Goal: Information Seeking & Learning: Learn about a topic

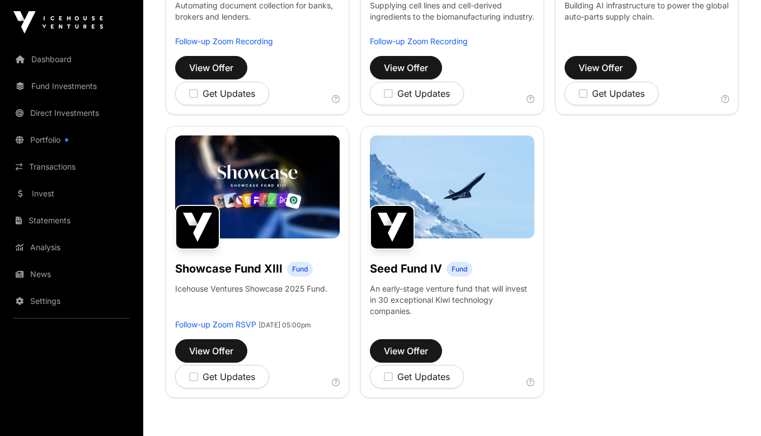
scroll to position [617, 0]
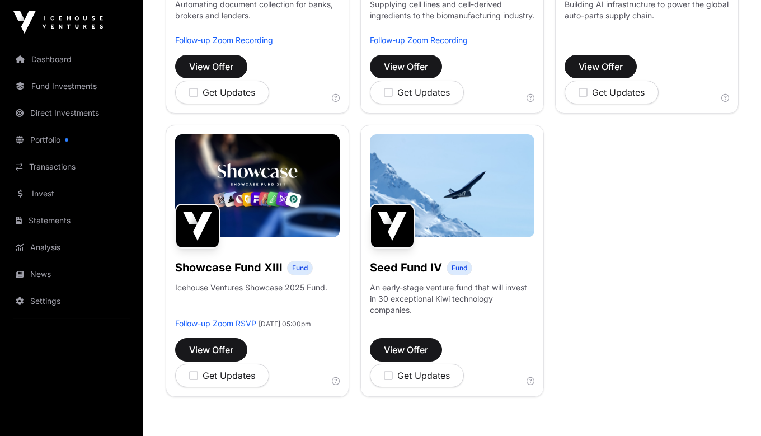
click at [43, 137] on link "Portfolio" at bounding box center [71, 140] width 125 height 25
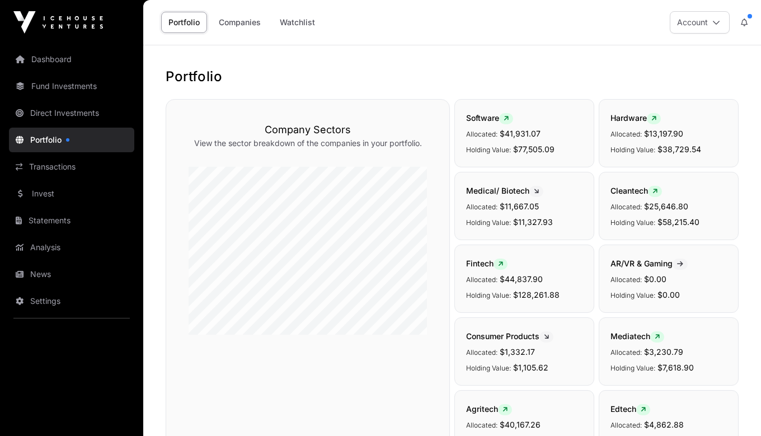
click at [251, 25] on link "Companies" at bounding box center [240, 22] width 57 height 21
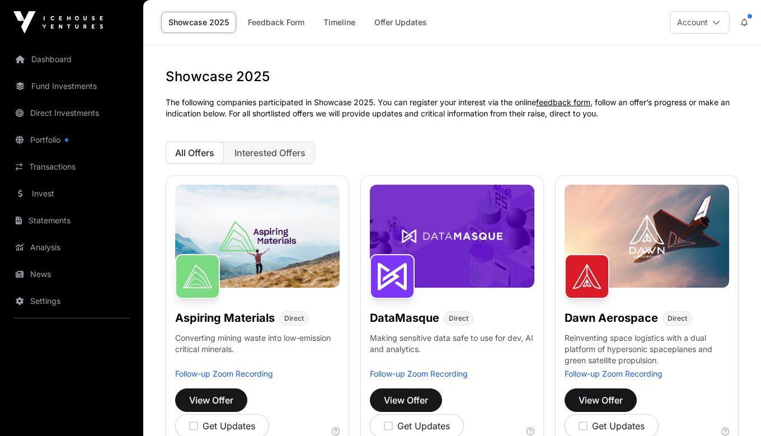
click at [46, 142] on link "Portfolio" at bounding box center [71, 140] width 125 height 25
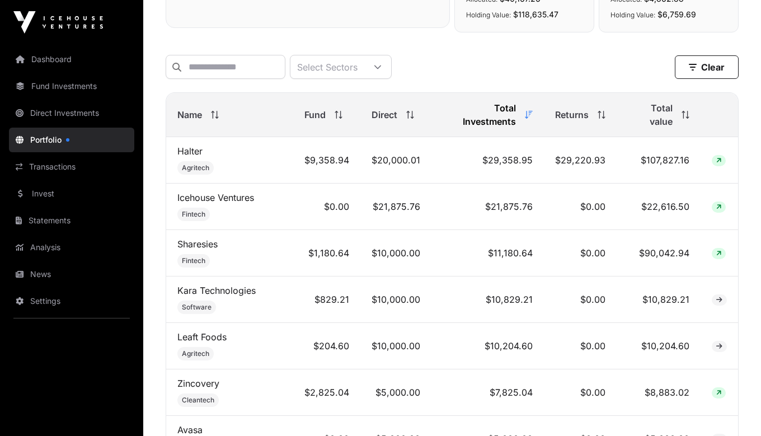
scroll to position [424, 0]
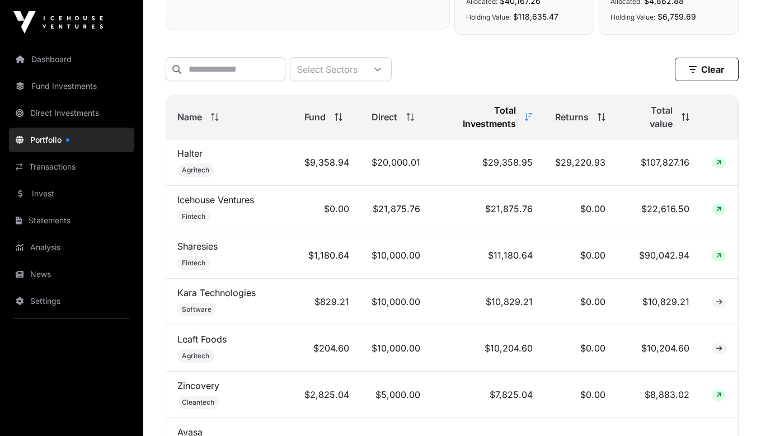
click at [210, 117] on span at bounding box center [213, 117] width 12 height 8
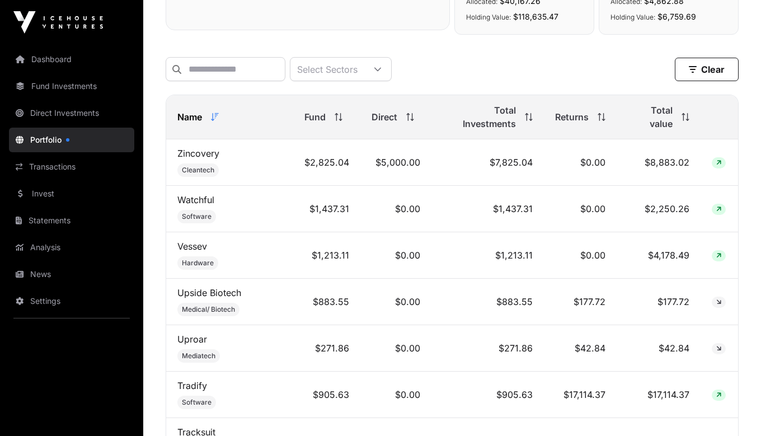
click at [210, 117] on span at bounding box center [213, 117] width 12 height 8
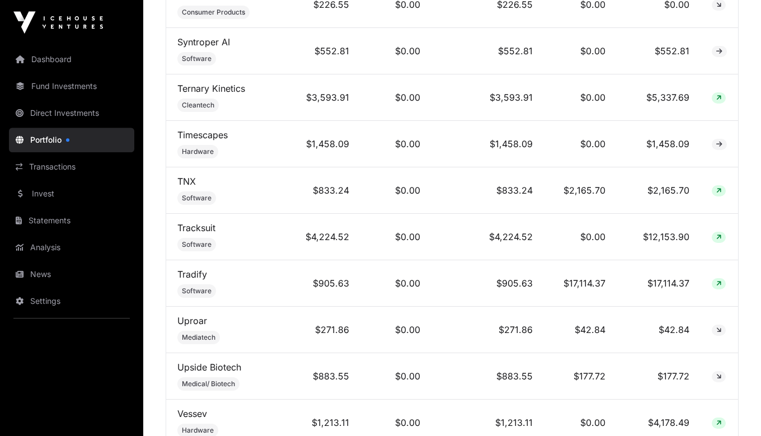
scroll to position [3617, 0]
